Goal: Information Seeking & Learning: Find specific fact

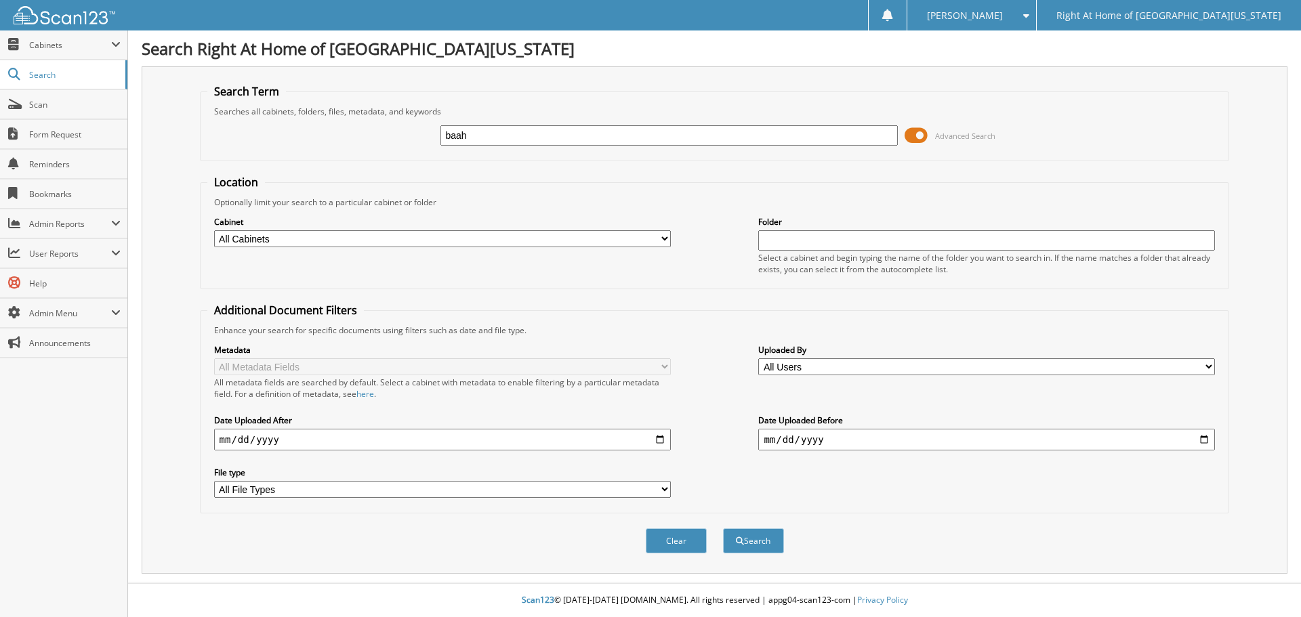
type input "baah"
click at [723, 528] on button "Search" at bounding box center [753, 540] width 61 height 25
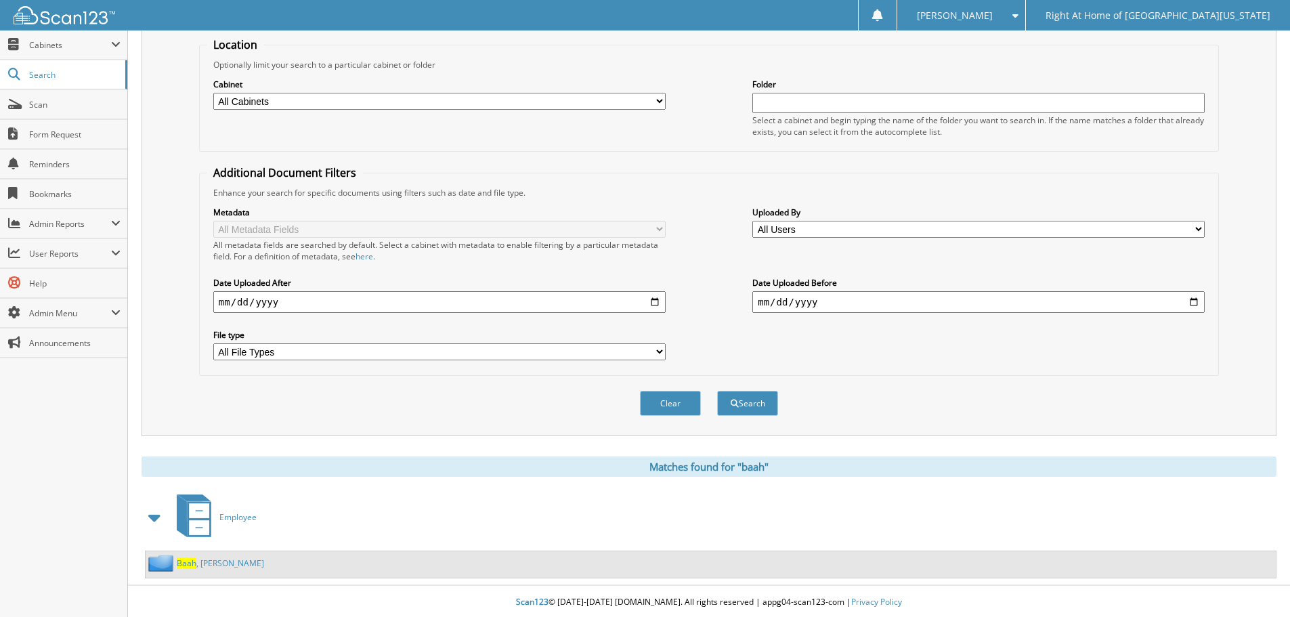
scroll to position [140, 0]
click at [205, 560] on link "Baah , Georgina" at bounding box center [220, 561] width 87 height 12
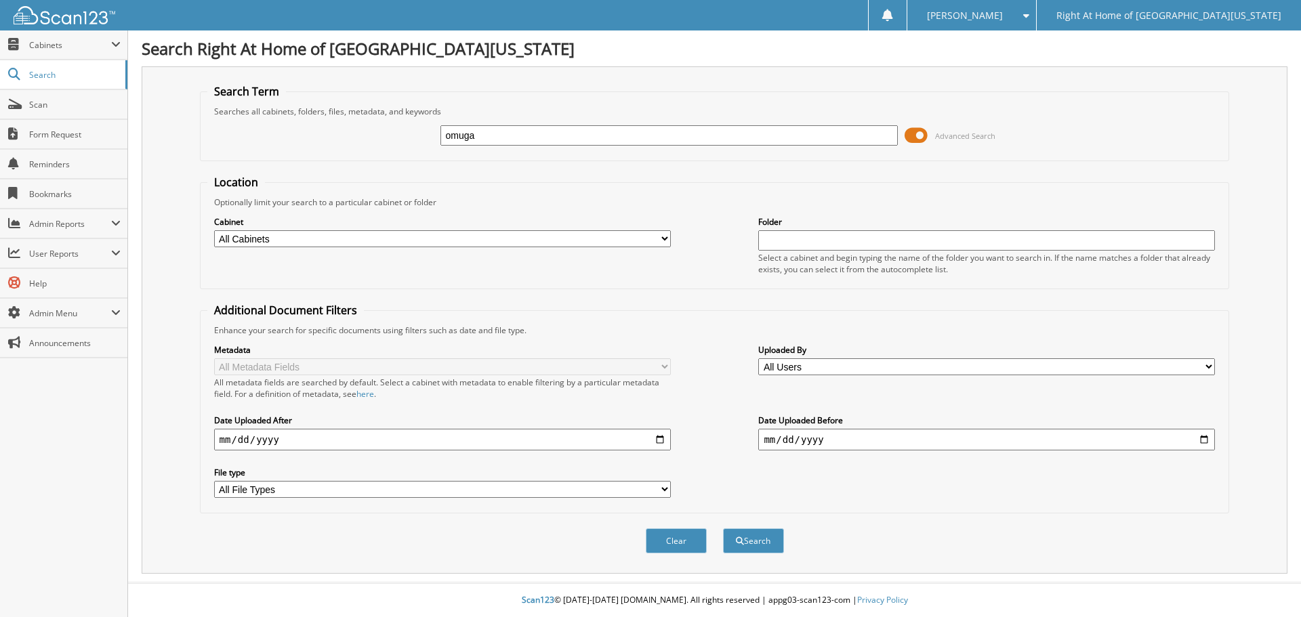
type input "omuga"
click at [723, 528] on button "Search" at bounding box center [753, 540] width 61 height 25
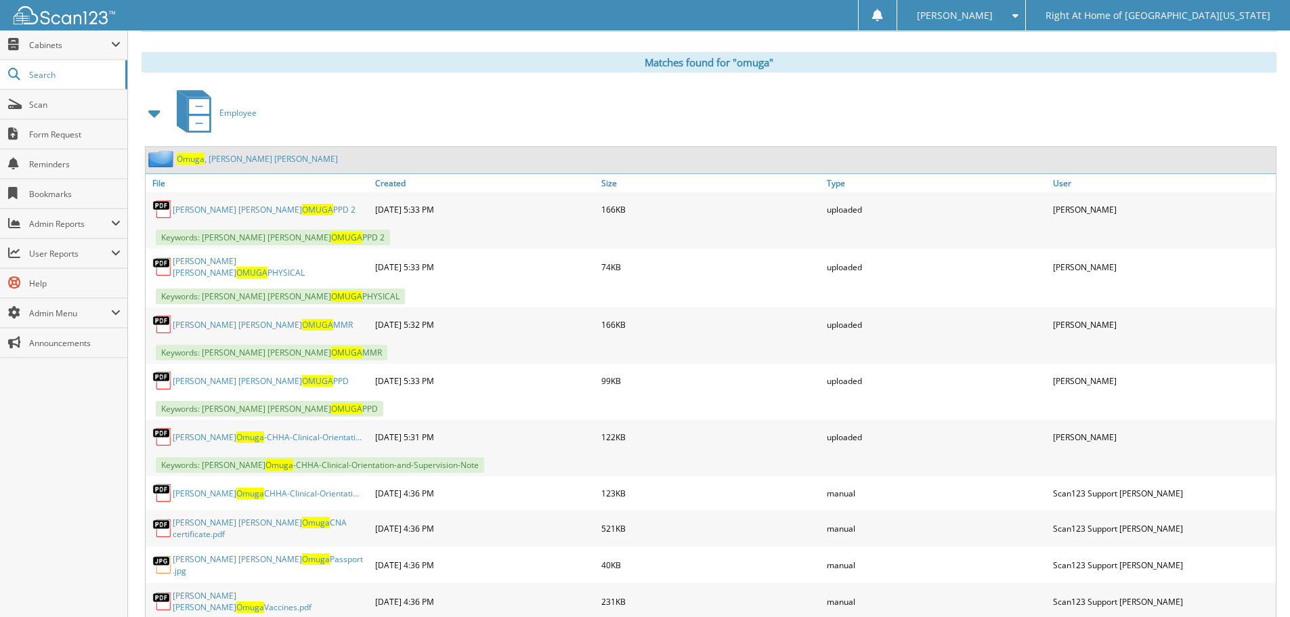
click at [206, 150] on div "Omuga , Mary Jane" at bounding box center [711, 160] width 1131 height 26
click at [205, 154] on link "Omuga , Mary Jane" at bounding box center [257, 159] width 161 height 12
